Goal: Task Accomplishment & Management: Use online tool/utility

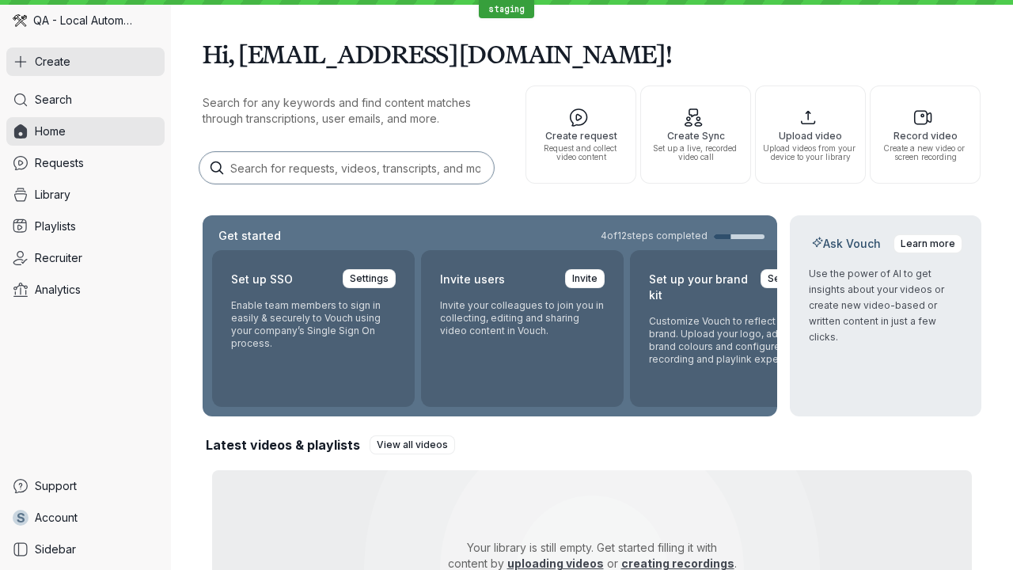
click at [85, 62] on button "Create" at bounding box center [85, 61] width 158 height 28
